Goal: Task Accomplishment & Management: Use online tool/utility

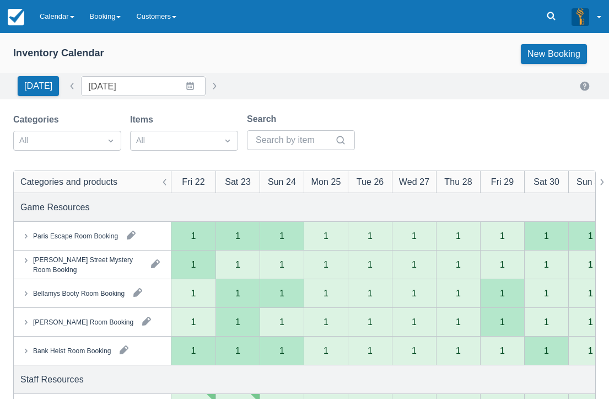
click at [40, 9] on link "Calendar" at bounding box center [57, 16] width 50 height 33
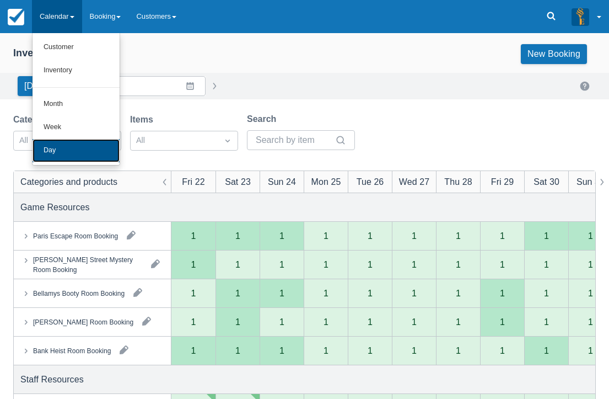
click at [56, 143] on link "Day" at bounding box center [76, 150] width 87 height 23
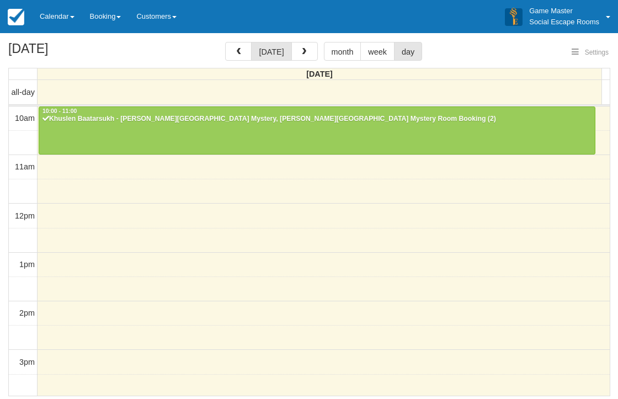
select select
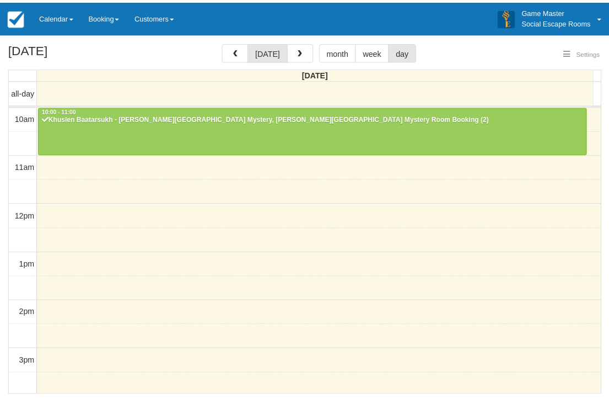
scroll to position [147, 0]
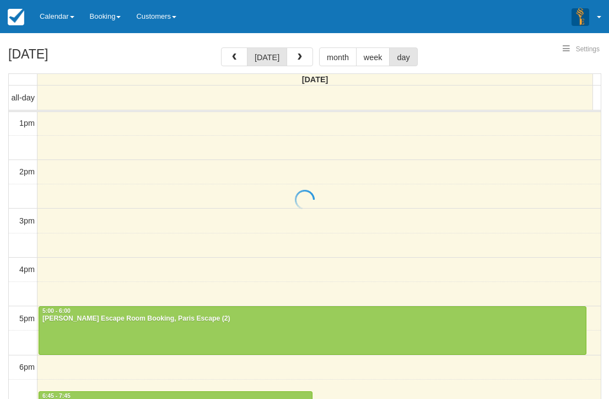
select select
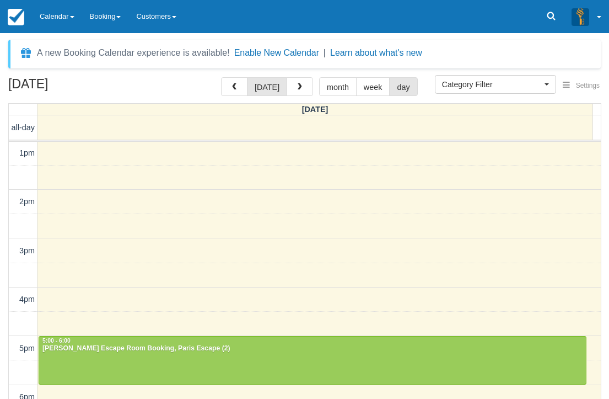
click at [62, 14] on link "Calendar" at bounding box center [57, 16] width 50 height 33
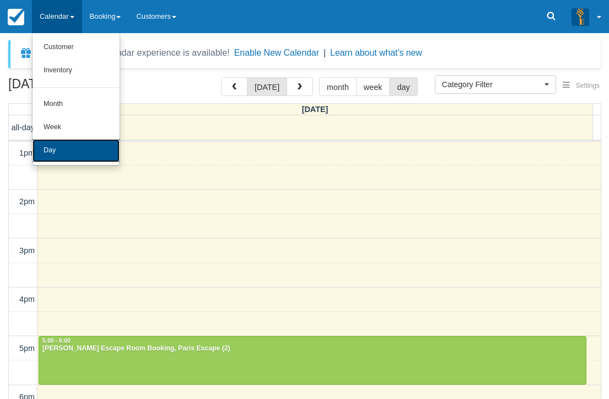
click at [61, 147] on link "Day" at bounding box center [76, 150] width 87 height 23
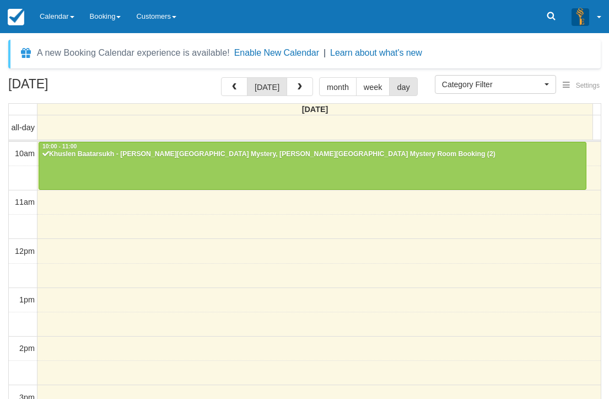
select select
